Goal: Task Accomplishment & Management: Use online tool/utility

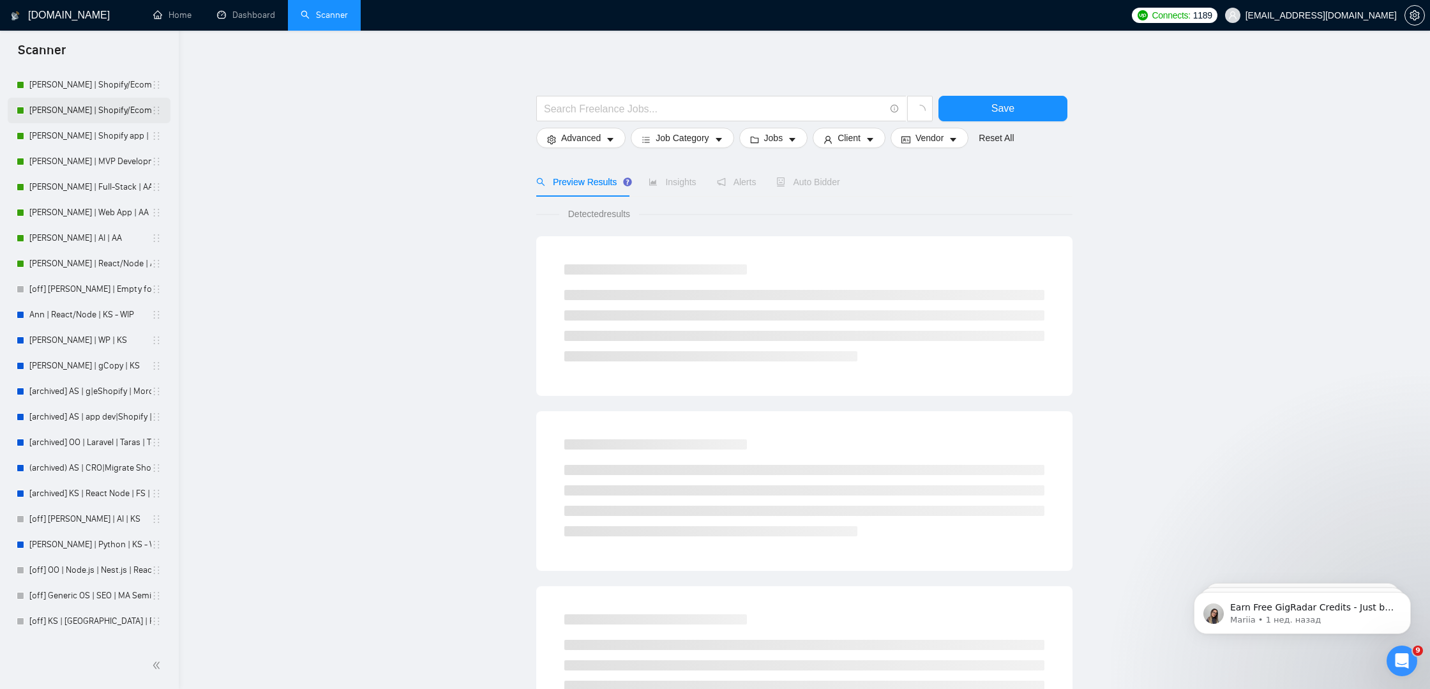
scroll to position [406, 0]
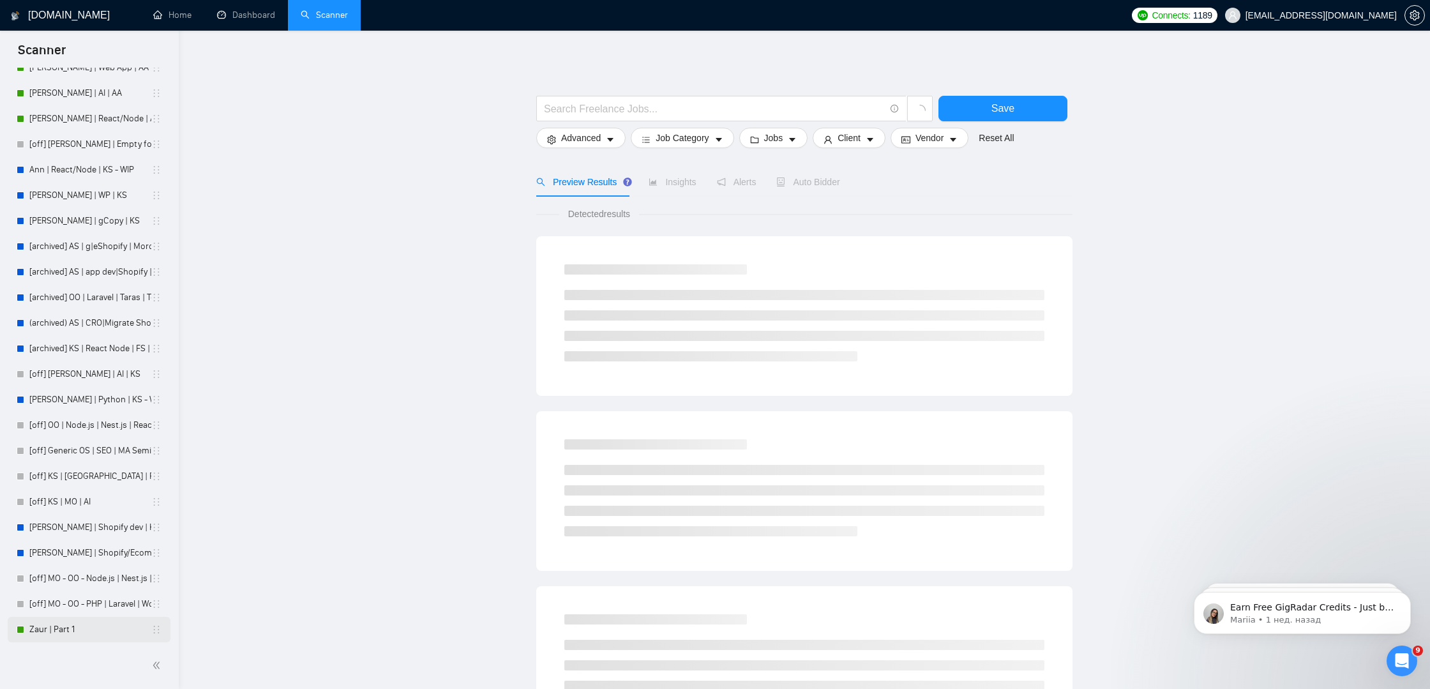
click at [47, 635] on link "Zaur | Part 1" at bounding box center [90, 630] width 122 height 26
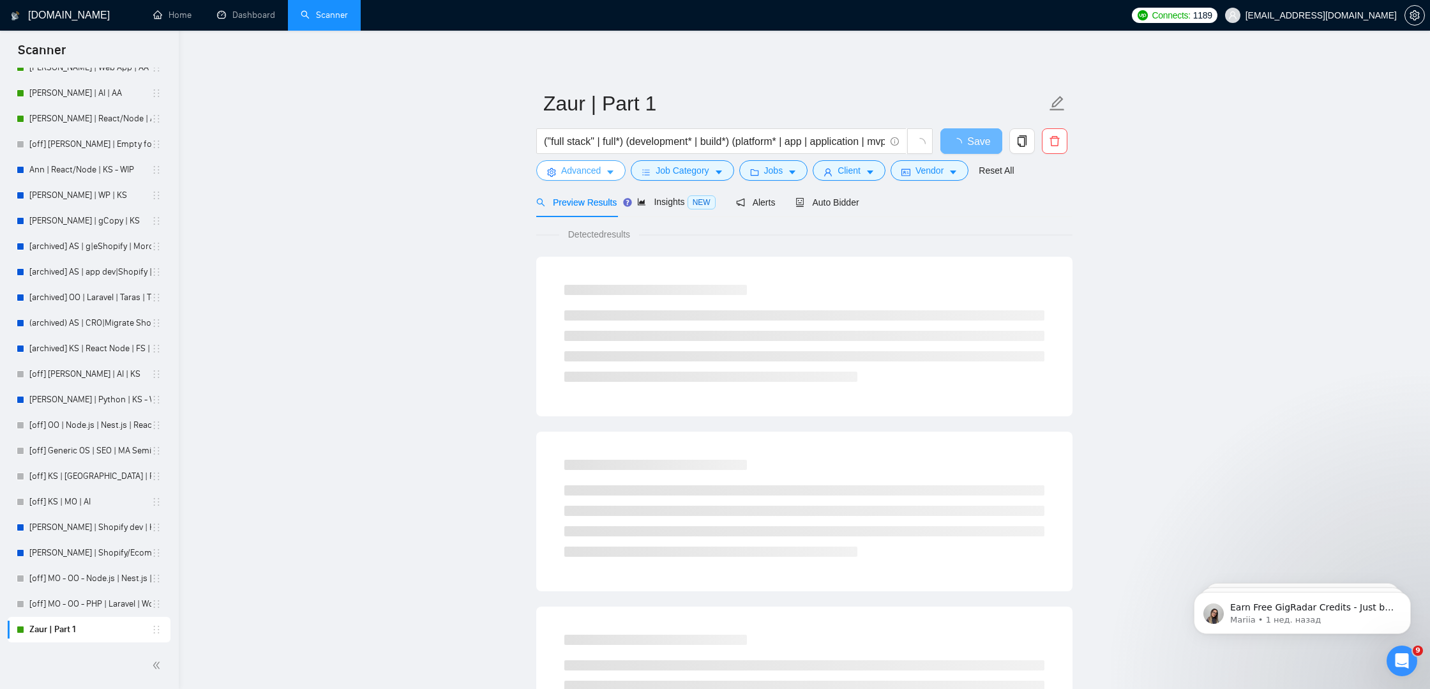
click at [599, 171] on span "Advanced" at bounding box center [581, 170] width 40 height 14
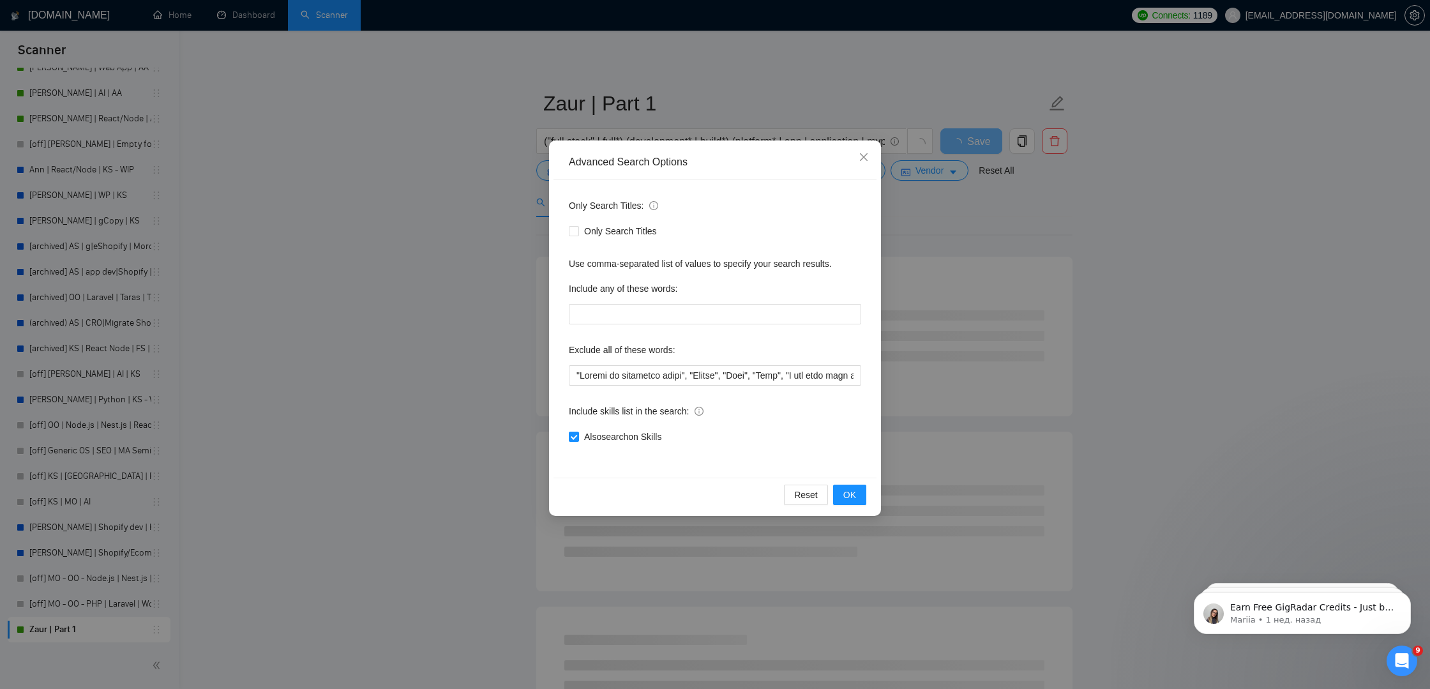
click at [567, 371] on div "Only Search Titles: Only Search Titles Use comma-separated list of values to sp…" at bounding box center [715, 329] width 323 height 298
click at [570, 372] on input "text" at bounding box center [715, 375] width 292 height 20
paste input "Notion specialist"
click at [644, 372] on input "text" at bounding box center [715, 375] width 292 height 20
click at [575, 380] on input "text" at bounding box center [715, 375] width 292 height 20
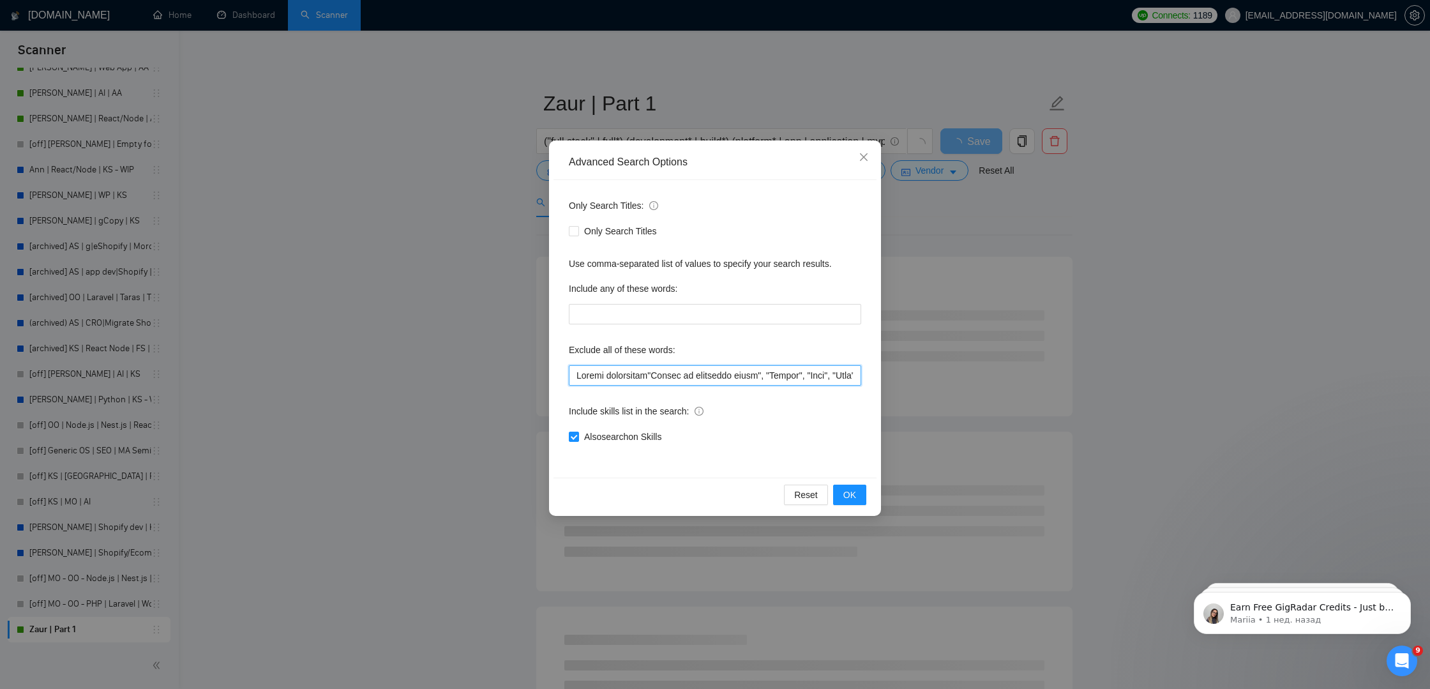
paste input """
click at [650, 374] on input "text" at bounding box center [715, 375] width 292 height 20
paste input """
click at [840, 508] on div "Reset OK" at bounding box center [715, 495] width 323 height 34
click at [854, 488] on span "OK" at bounding box center [850, 495] width 13 height 14
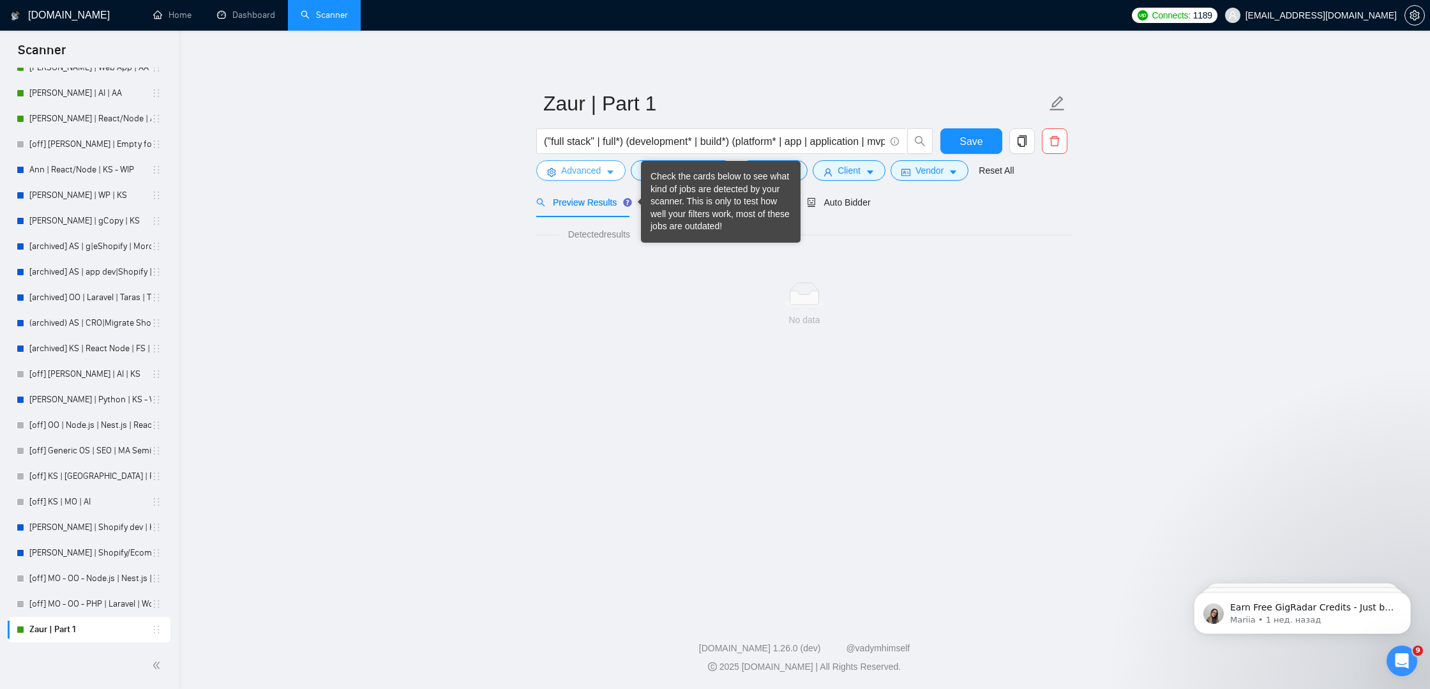
click at [603, 167] on button "Advanced" at bounding box center [580, 170] width 89 height 20
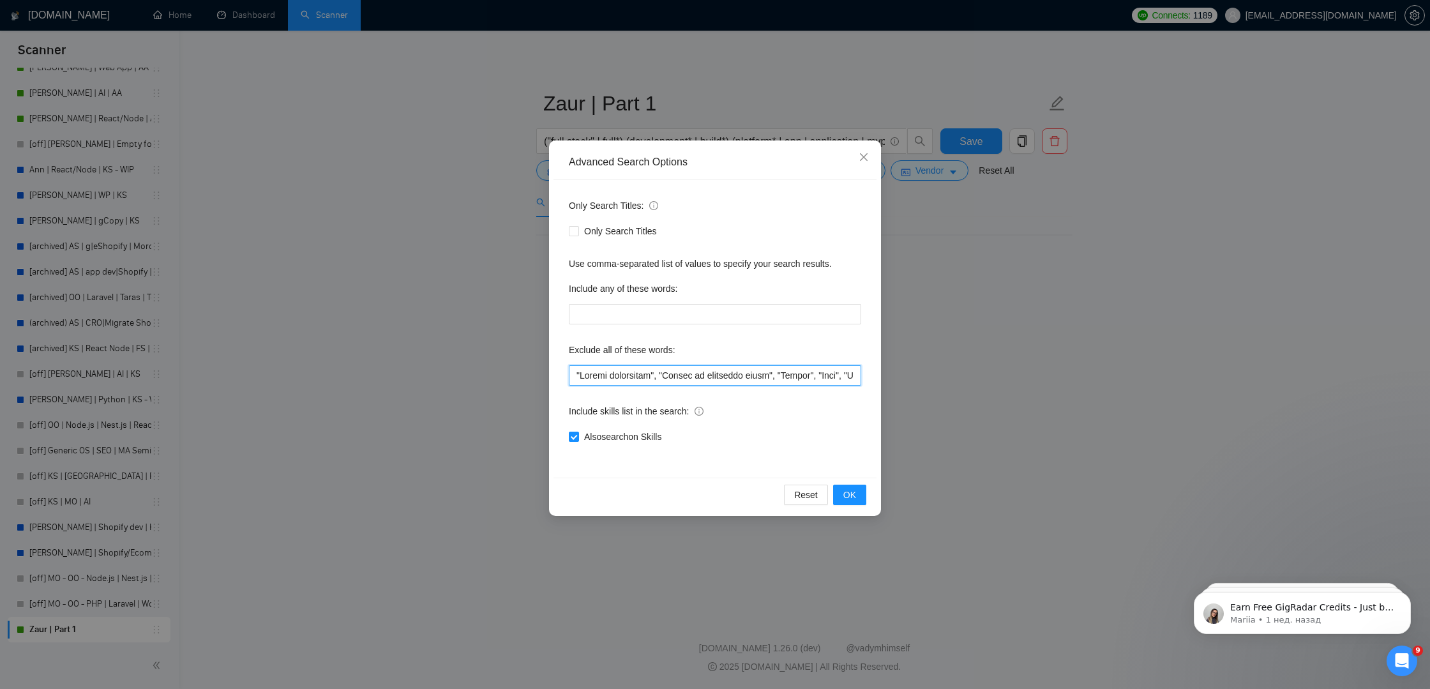
click at [570, 371] on input "text" at bounding box center [715, 375] width 292 height 20
paste input "Mighty Network"
click at [646, 375] on input "text" at bounding box center [715, 375] width 292 height 20
click at [584, 372] on input "text" at bounding box center [715, 375] width 292 height 20
paste input """
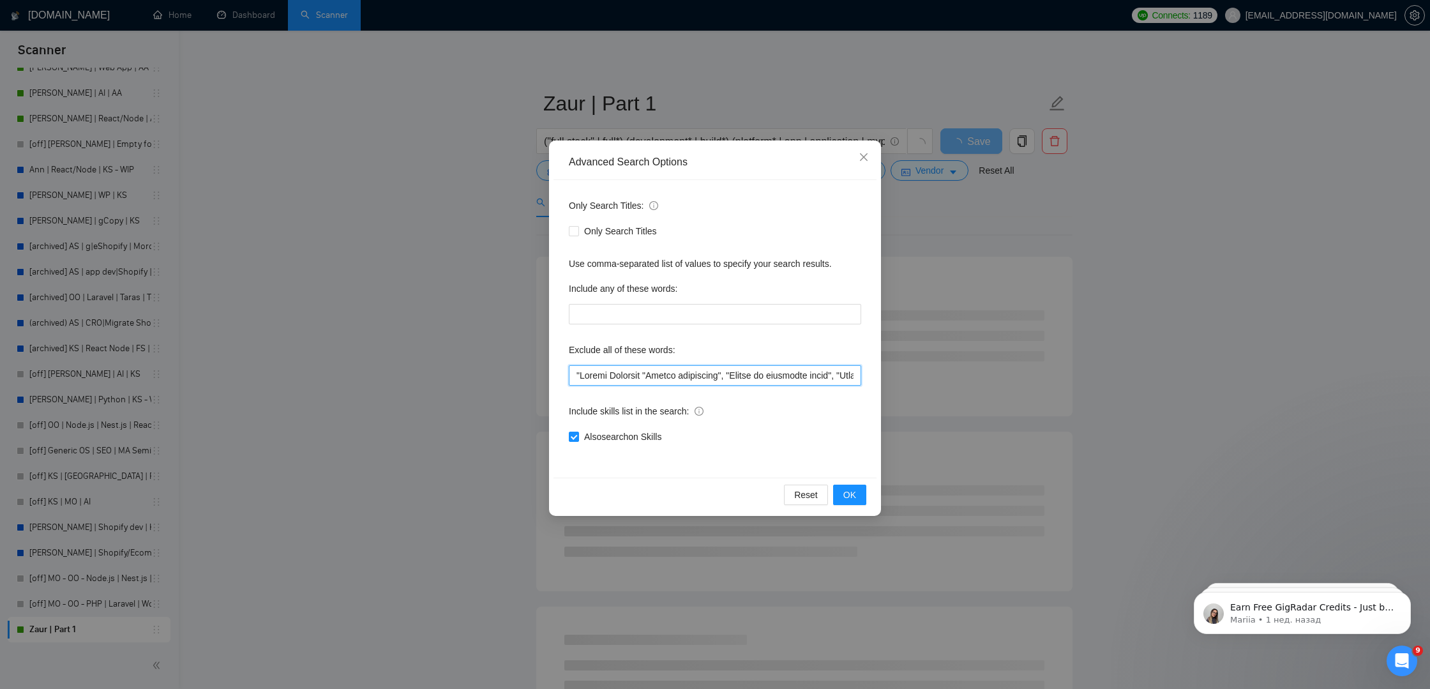
click at [654, 374] on input "text" at bounding box center [715, 375] width 292 height 20
paste input """
click at [579, 373] on input "text" at bounding box center [715, 375] width 292 height 20
type input ""Loremi Dolorsit", "Ametco adipiscing", "Elitse do eiusmodte incid", "Utlabo", …"
click at [858, 490] on button "OK" at bounding box center [849, 495] width 33 height 20
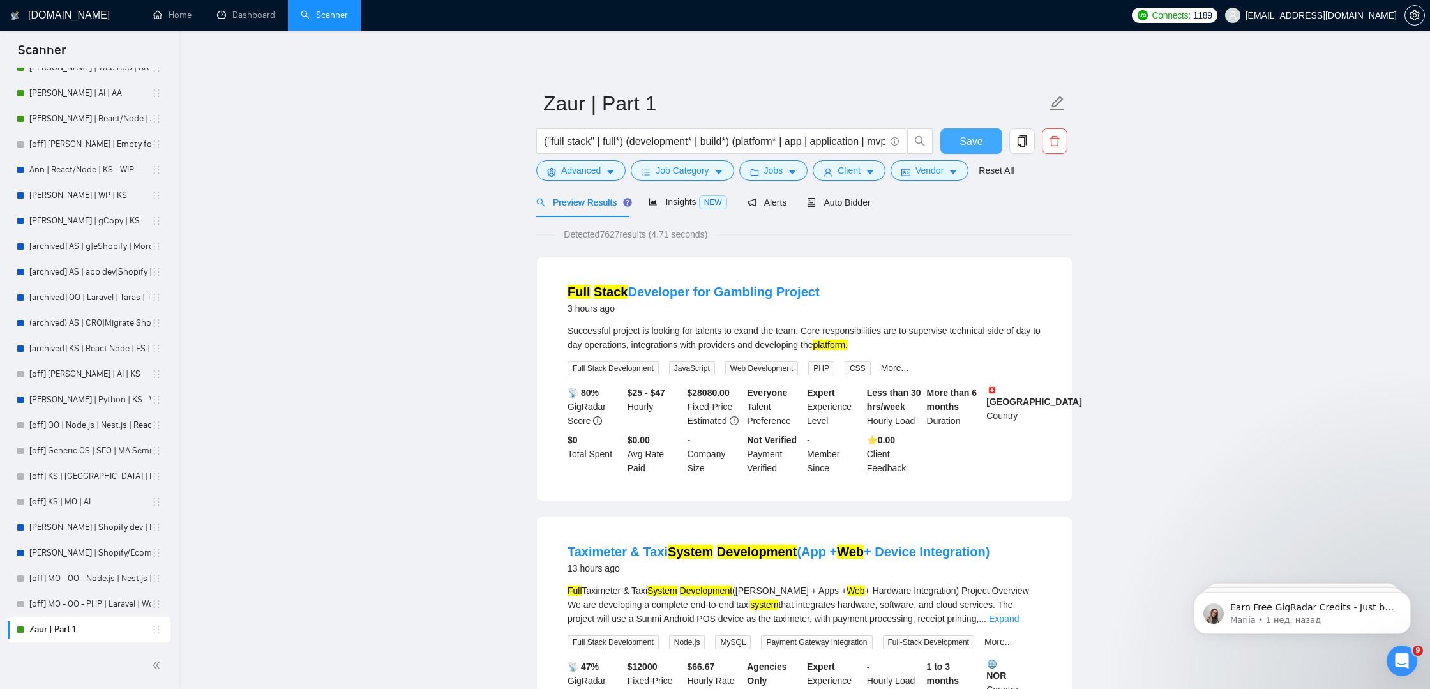
click at [969, 139] on span "Save" at bounding box center [971, 141] width 23 height 16
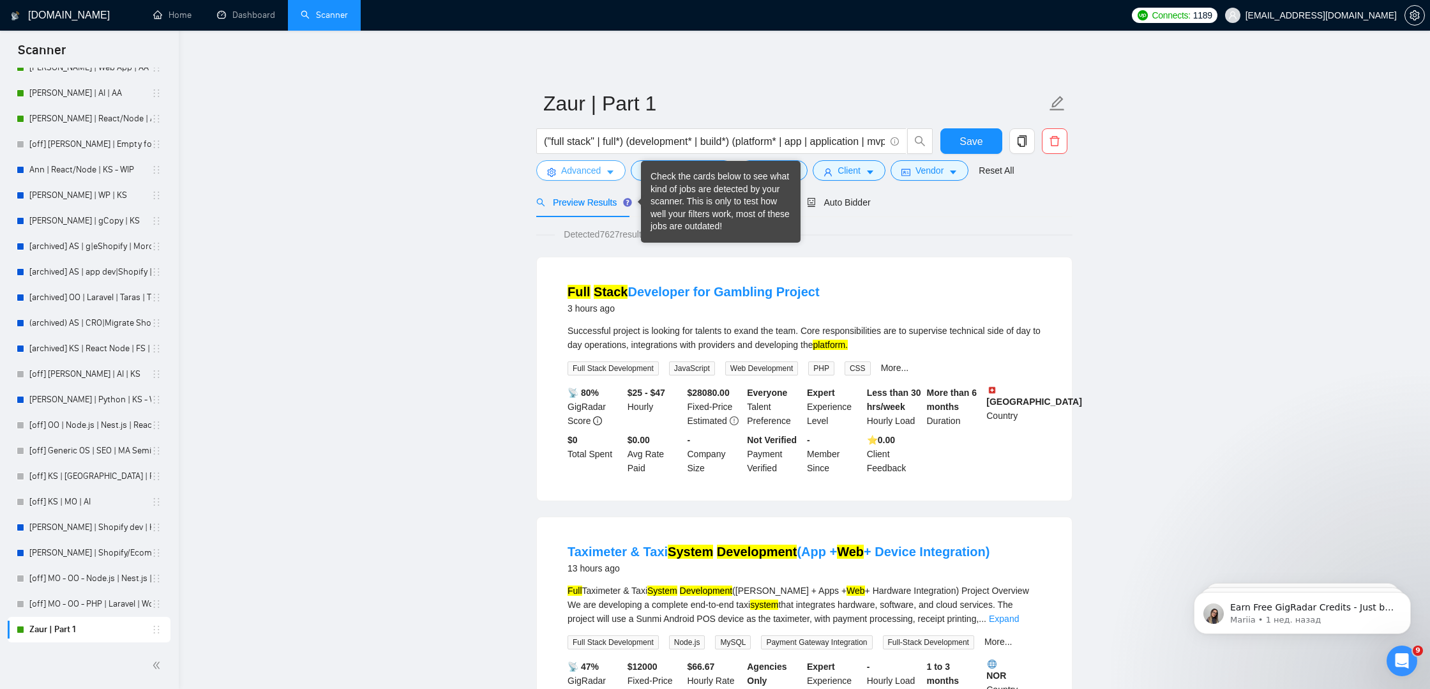
click at [599, 174] on span "Advanced" at bounding box center [581, 170] width 40 height 14
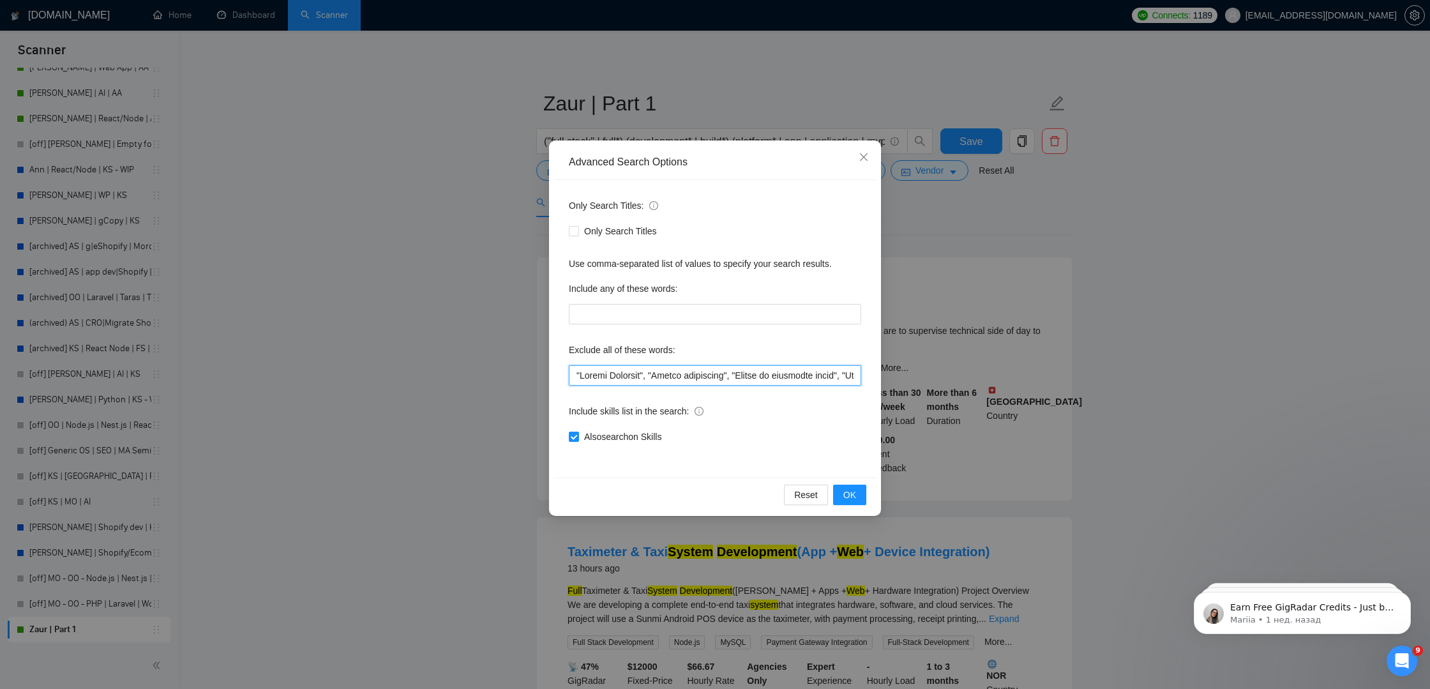
click at [644, 372] on input "text" at bounding box center [715, 375] width 292 height 20
